Goal: Information Seeking & Learning: Find specific fact

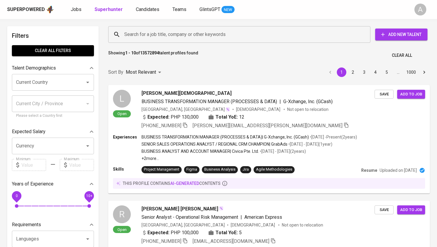
click at [162, 35] on input "Search for a job title, company or other keywords" at bounding box center [241, 34] width 236 height 11
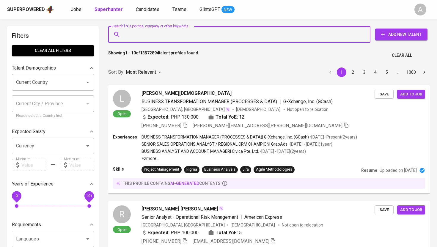
paste input "[EMAIL_ADDRESS][DOMAIN_NAME]"
type input "[EMAIL_ADDRESS][DOMAIN_NAME]"
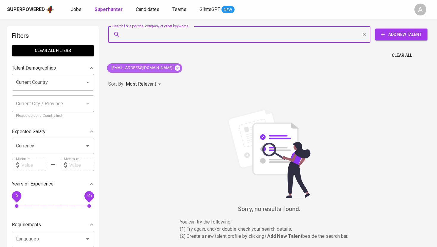
click at [175, 69] on icon at bounding box center [177, 67] width 5 height 5
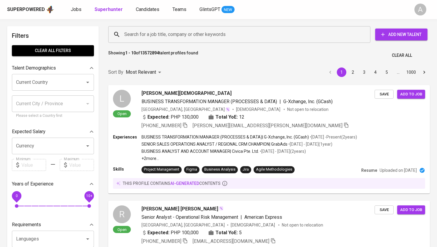
click at [174, 35] on input "Search for a job title, company or other keywords" at bounding box center [241, 34] width 236 height 11
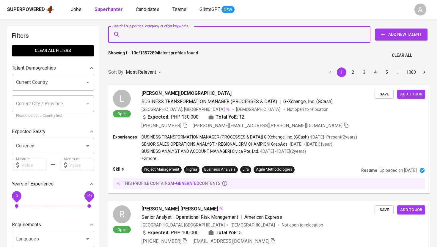
paste input "[EMAIL_ADDRESS][DOMAIN_NAME]"
type input "[EMAIL_ADDRESS][DOMAIN_NAME]"
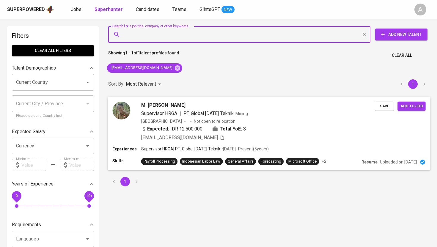
click at [128, 109] on img at bounding box center [121, 110] width 18 height 18
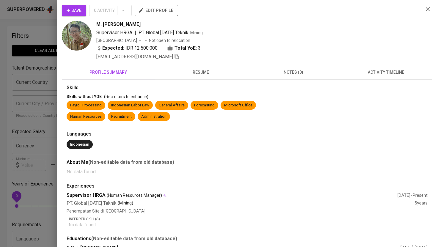
click at [73, 39] on img at bounding box center [77, 36] width 30 height 30
click at [196, 71] on span "resume" at bounding box center [201, 72] width 86 height 7
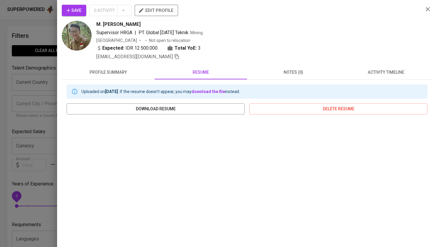
click at [126, 73] on span "profile summary" at bounding box center [108, 72] width 86 height 7
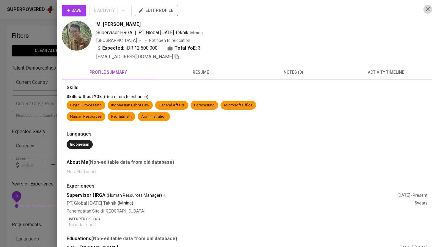
click at [428, 8] on icon "button" at bounding box center [427, 9] width 7 height 7
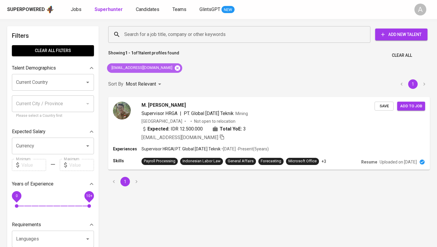
click at [175, 69] on icon at bounding box center [177, 67] width 5 height 5
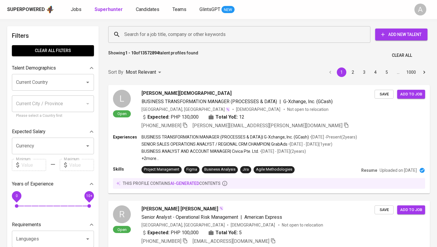
click at [175, 37] on input "Search for a job title, company or other keywords" at bounding box center [241, 34] width 236 height 11
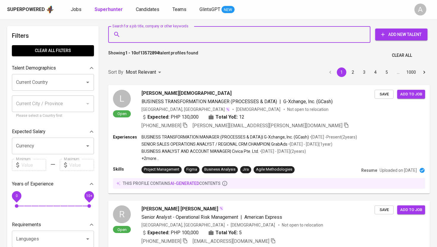
paste input "[EMAIL_ADDRESS][DOMAIN_NAME]"
type input "[EMAIL_ADDRESS][DOMAIN_NAME]"
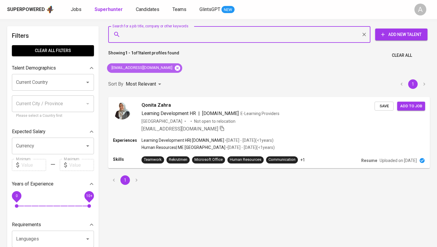
click at [174, 70] on icon at bounding box center [177, 68] width 7 height 7
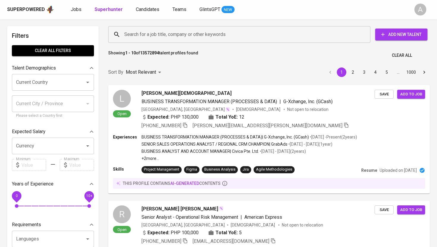
click at [171, 36] on input "Search for a job title, company or other keywords" at bounding box center [241, 34] width 236 height 11
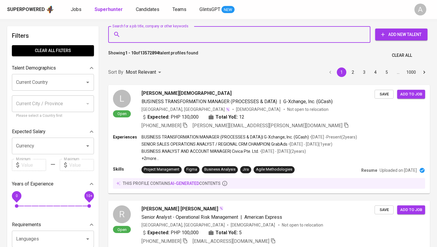
paste input "[EMAIL_ADDRESS][DOMAIN_NAME]"
type input "[EMAIL_ADDRESS][DOMAIN_NAME]"
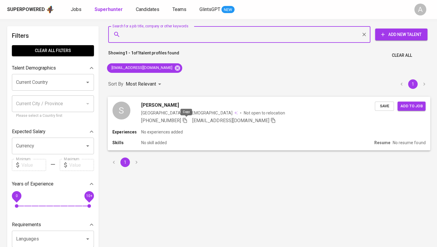
click at [187, 122] on icon "button" at bounding box center [184, 119] width 5 height 5
